Goal: Task Accomplishment & Management: Manage account settings

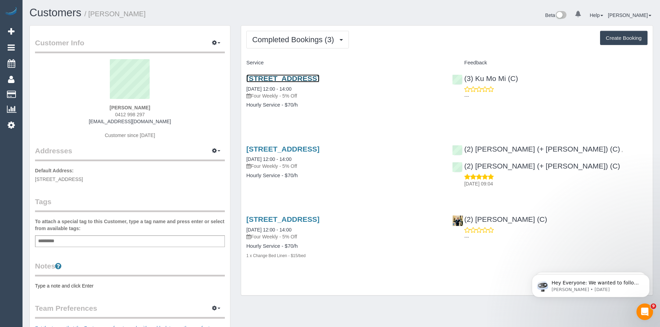
click at [274, 76] on link "18 Curzon Street, North Melbourne, VIC 3051" at bounding box center [282, 79] width 73 height 8
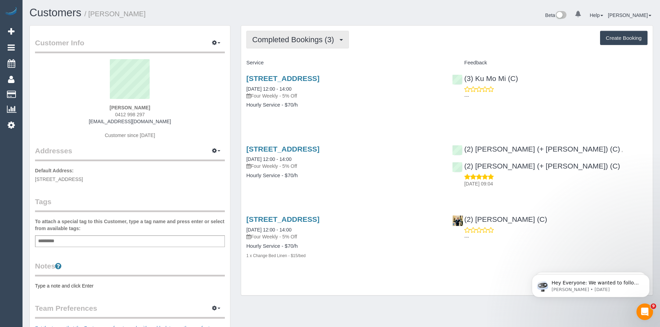
click at [303, 38] on span "Completed Bookings (3)" at bounding box center [294, 39] width 85 height 9
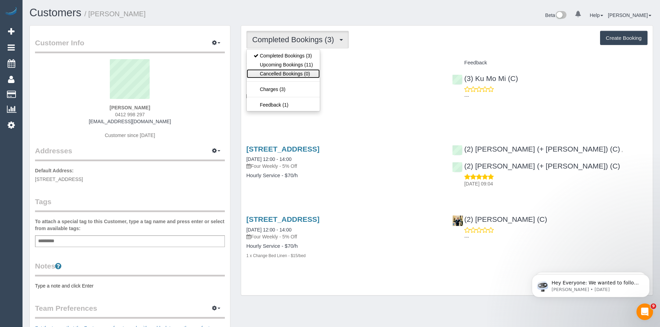
click at [286, 74] on link "Cancelled Bookings (0)" at bounding box center [283, 73] width 73 height 9
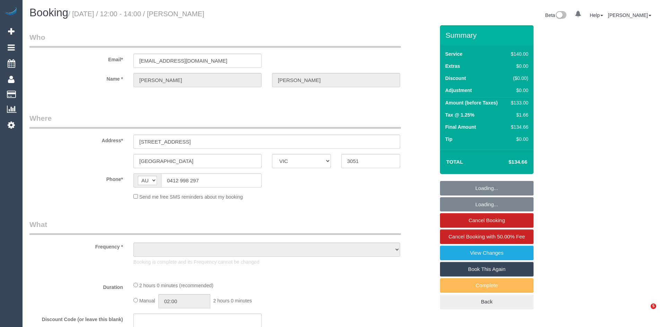
select select "VIC"
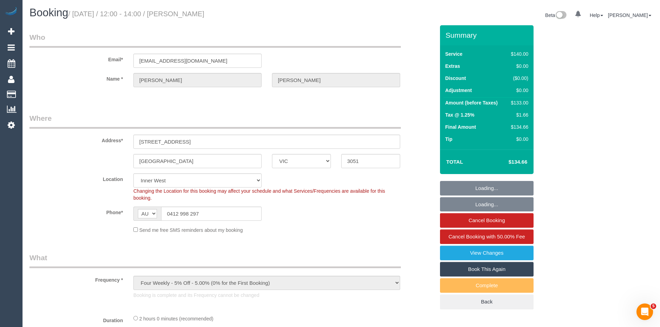
select select "object:544"
select select "string:stripe-pm_1RsuUH2GScqysDRVpj0UI4Po"
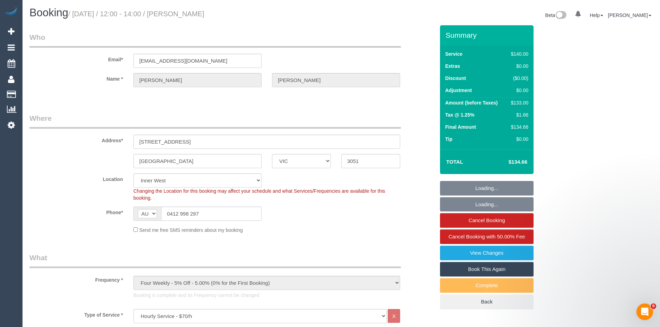
select select "number:28"
select select "number:14"
select select "number:19"
select select "number:25"
select select "number:34"
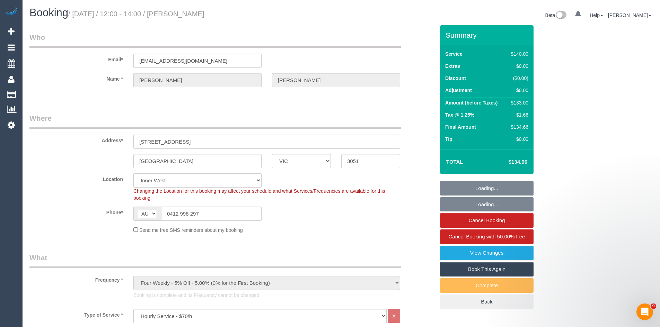
select select "number:11"
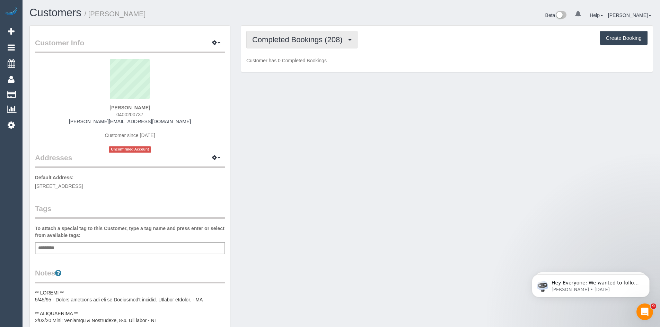
click at [308, 38] on span "Completed Bookings (208)" at bounding box center [299, 39] width 94 height 9
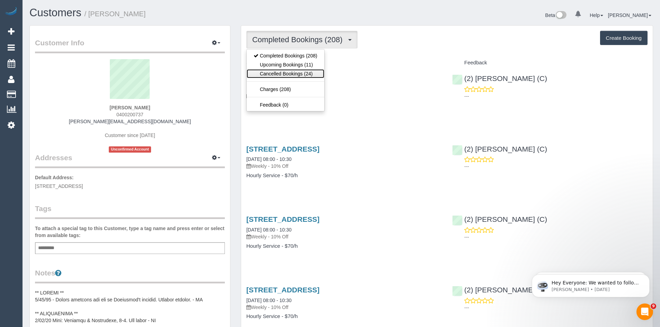
click at [293, 75] on link "Cancelled Bookings (24)" at bounding box center [286, 73] width 78 height 9
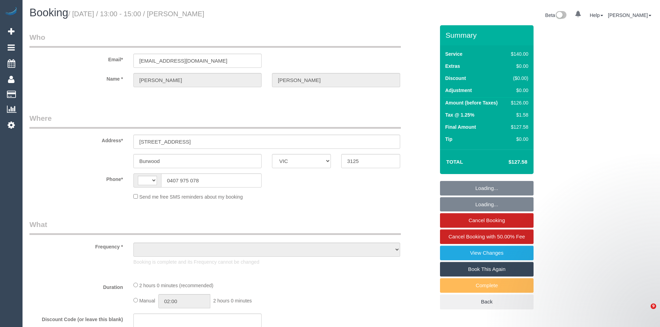
select select "VIC"
select select "string:stripe-pm_1QpemX2GScqysDRVbwRzsF66"
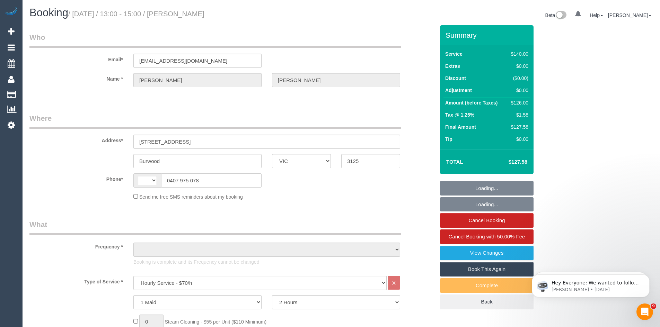
select select "string:AU"
select select "object:859"
select select "number:27"
select select "number:14"
select select "number:18"
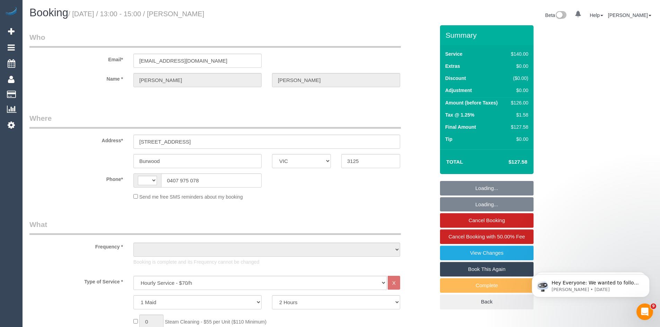
select select "number:36"
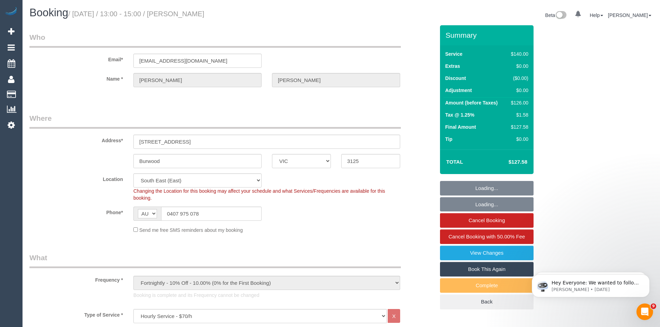
select select "object:1443"
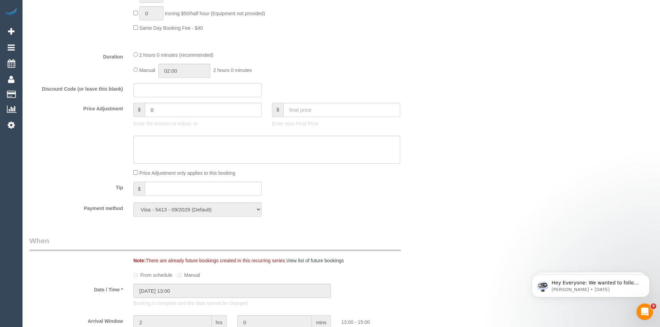
scroll to position [554, 0]
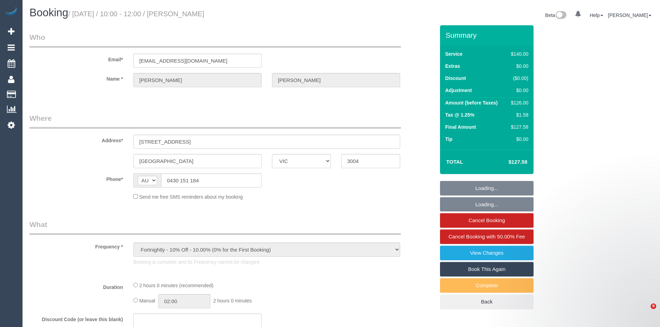
select select "VIC"
select select "string:stripe-pm_1QxNTe2GScqysDRVPf9L6M3Z"
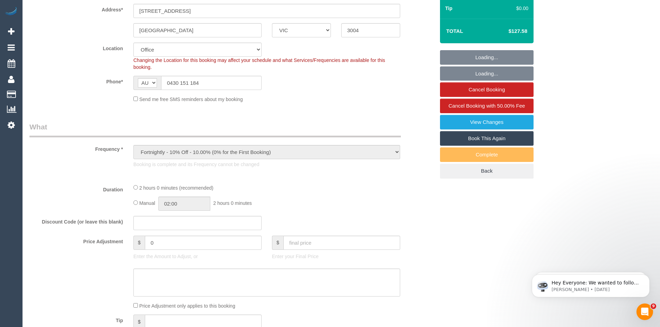
select select "object:601"
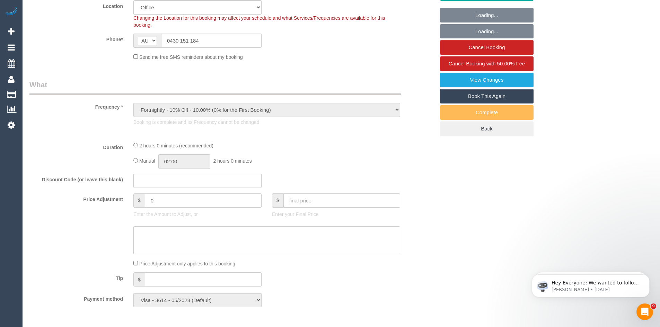
select select "number:29"
select select "number:14"
select select "number:20"
select select "number:24"
select select "number:34"
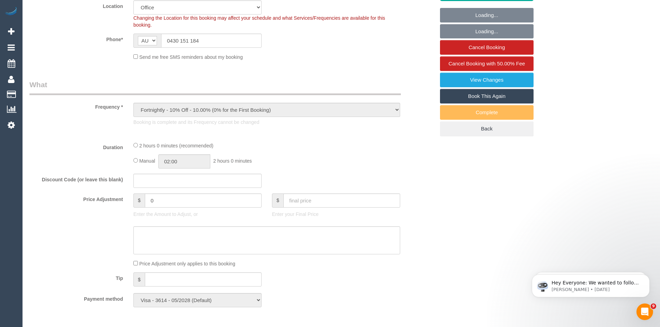
select select "number:13"
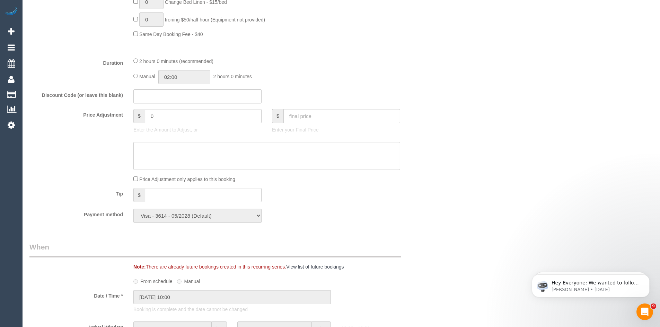
scroll to position [554, 0]
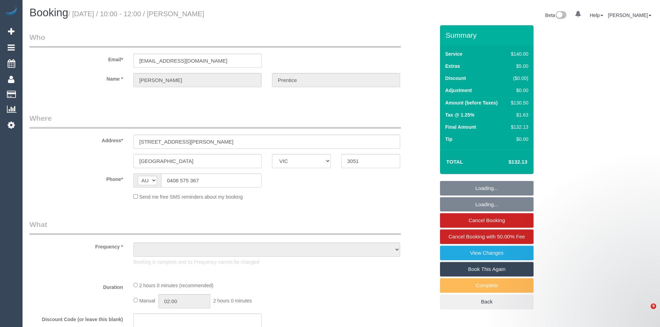
select select "VIC"
select select "string:stripe-pm_1PJlOv2GScqysDRVLmqOe7IB"
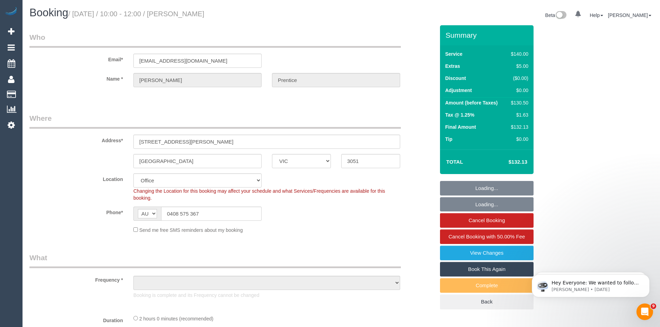
select select "object:539"
select select "number:30"
select select "number:14"
select select "number:19"
select select "number:24"
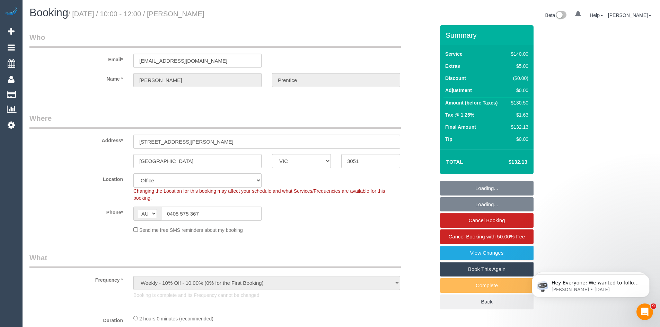
select select "number:35"
select select "number:26"
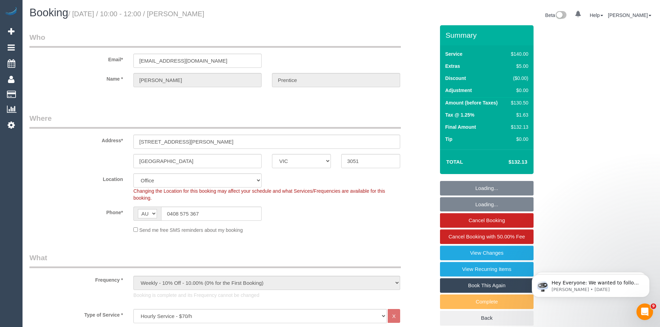
select select "object:2177"
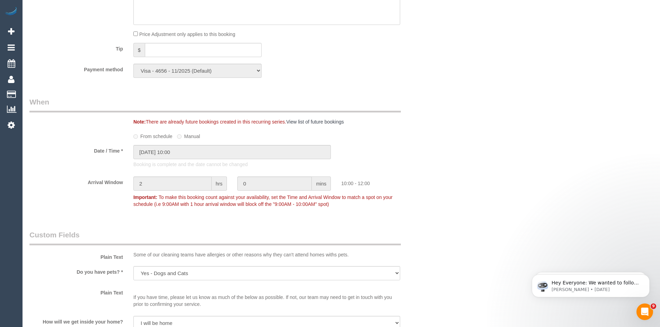
scroll to position [728, 0]
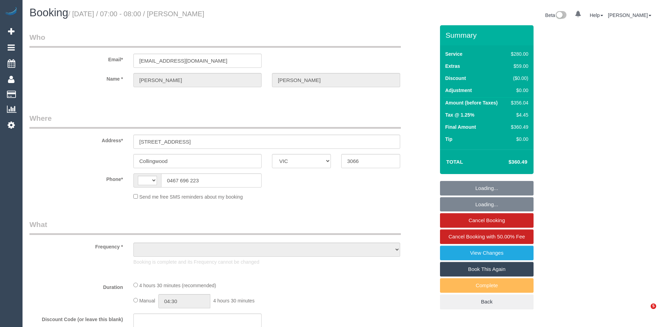
select select "VIC"
select select "object:290"
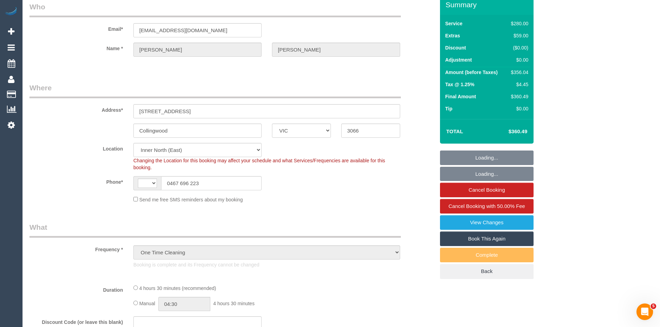
scroll to position [173, 0]
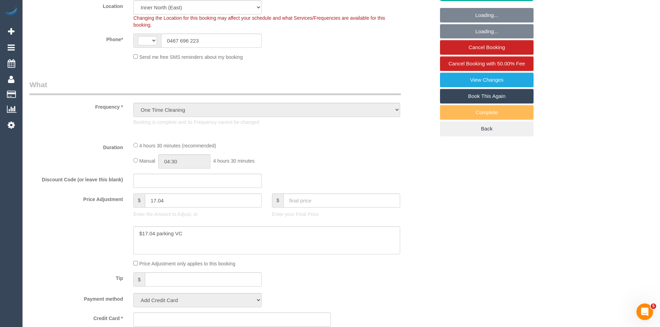
select select "string:AU"
select select "number:28"
select select "number:14"
select select "number:19"
select select "number:25"
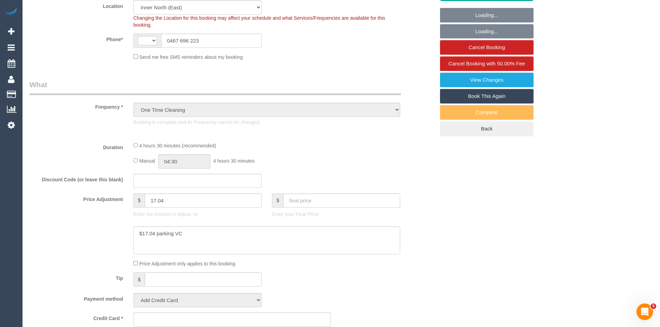
select select "number:13"
select select "string:stripe-pm_1SBsDc2GScqysDRVgOg2mdfd"
select select "240"
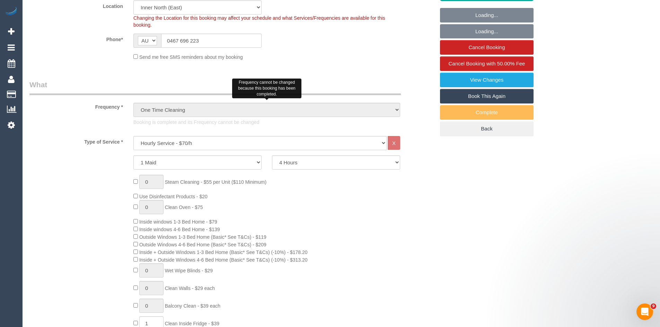
select select "object:1659"
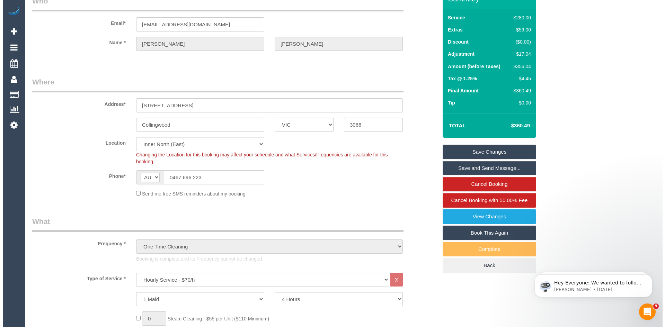
scroll to position [35, 0]
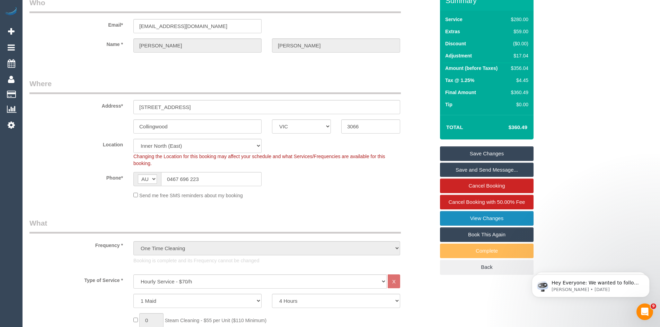
click at [473, 217] on link "View Changes" at bounding box center [487, 218] width 94 height 15
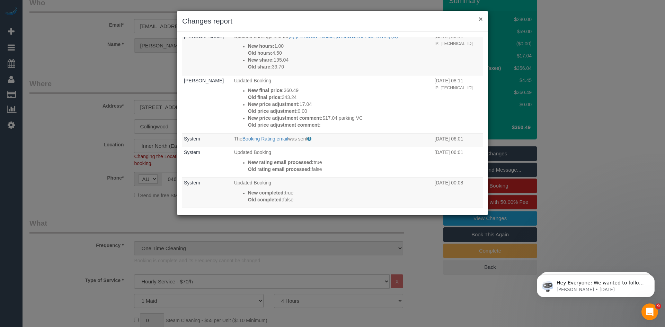
click at [480, 19] on button "×" at bounding box center [481, 18] width 4 height 7
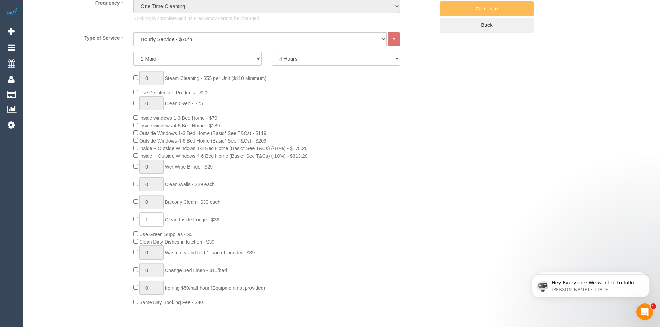
scroll to position [69, 0]
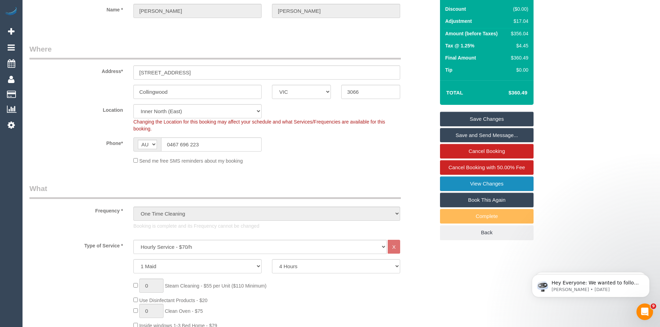
click at [474, 182] on link "View Changes" at bounding box center [487, 184] width 94 height 15
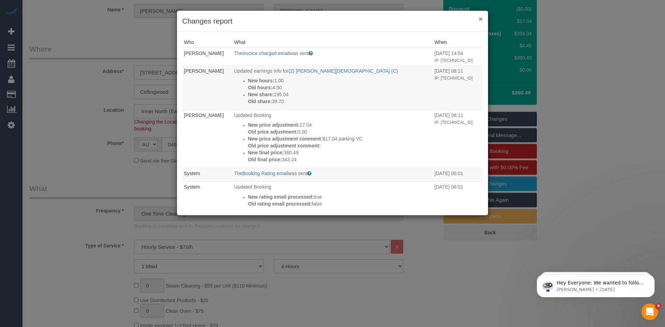
click at [479, 20] on button "×" at bounding box center [481, 18] width 4 height 7
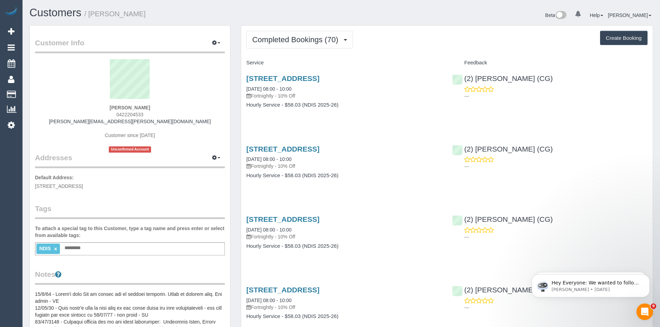
click at [302, 11] on h1 "Customers / Fabian Zuncheddu" at bounding box center [182, 13] width 307 height 12
drag, startPoint x: 297, startPoint y: 28, endPoint x: 296, endPoint y: 33, distance: 4.9
click at [296, 35] on button "Completed Bookings (70)" at bounding box center [299, 40] width 107 height 18
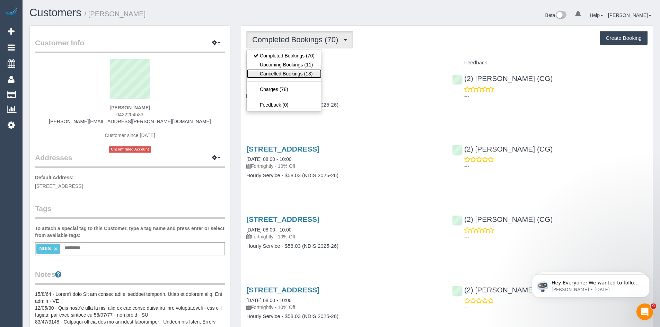
click at [283, 76] on link "Cancelled Bookings (13)" at bounding box center [284, 73] width 75 height 9
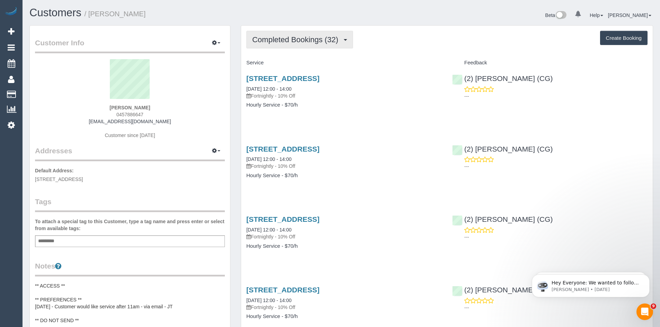
click at [303, 43] on span "Completed Bookings (32)" at bounding box center [296, 39] width 89 height 9
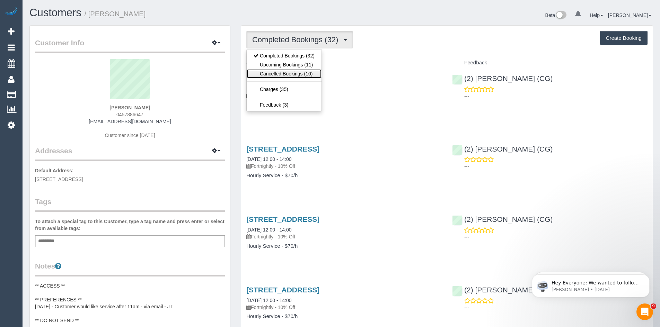
click at [283, 71] on link "Cancelled Bookings (10)" at bounding box center [284, 73] width 75 height 9
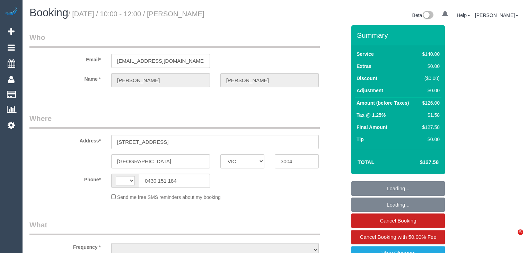
select select "VIC"
select select "object:290"
select select "string:stripe-pm_1QxNTe2GScqysDRVPf9L6M3Z"
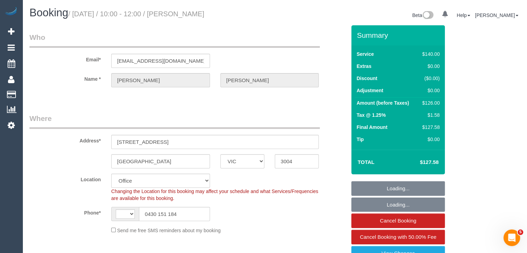
select select "object:747"
select select "string:AU"
select select "number:29"
select select "number:14"
select select "number:20"
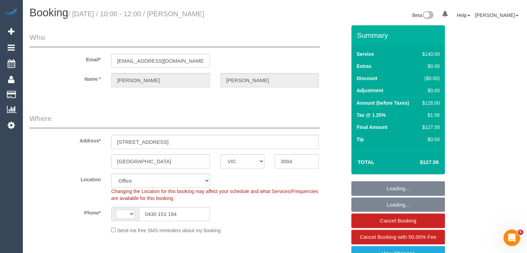
select select "number:24"
select select "number:34"
select select "number:13"
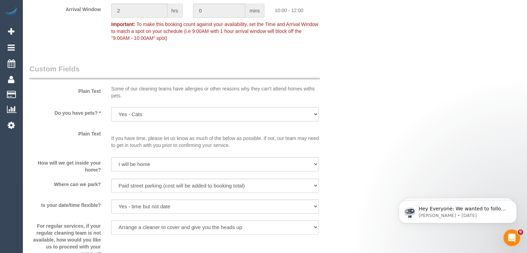
scroll to position [1109, 0]
